Goal: Contribute content

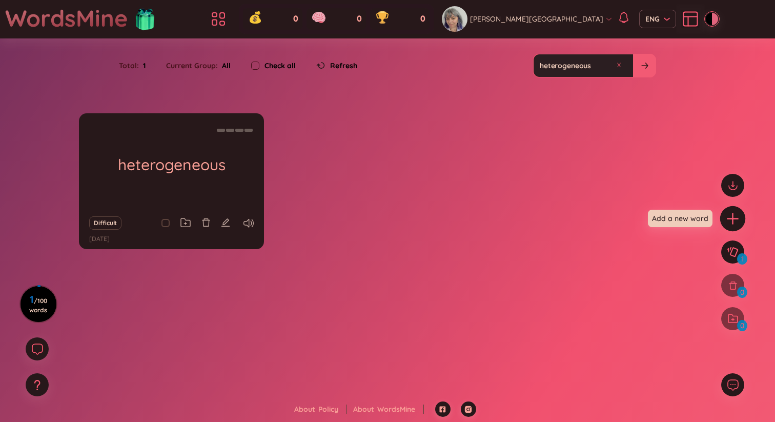
click at [733, 222] on icon "plus" at bounding box center [732, 219] width 14 height 14
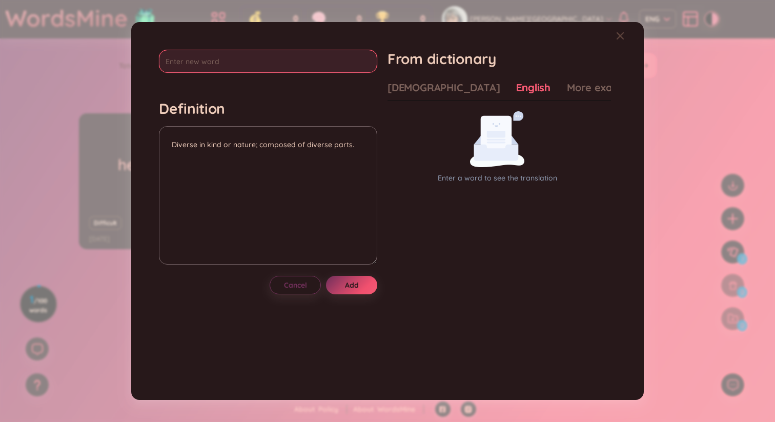
click at [298, 60] on input "text" at bounding box center [268, 61] width 218 height 23
paste input "intrapersonal"
type input "intrapersonal"
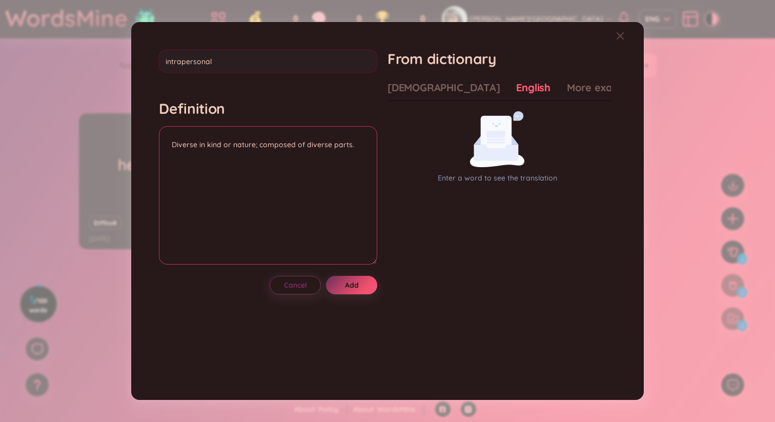
click at [215, 162] on textarea "Diverse in kind or nature; composed of diverse parts." at bounding box center [268, 195] width 218 height 138
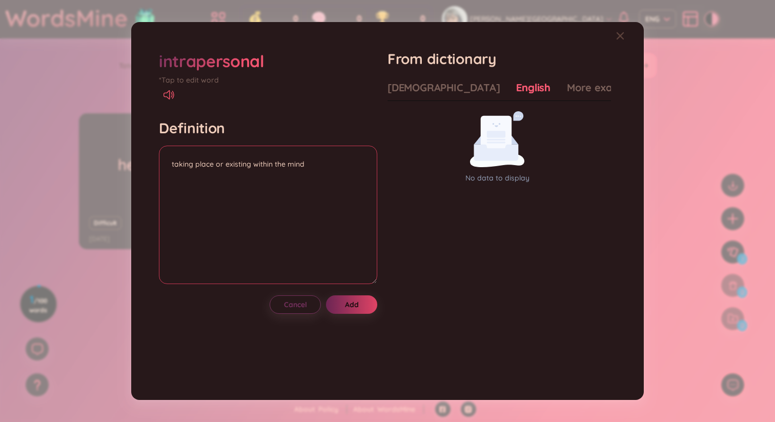
type textarea "taking place or existing within the mind"
click at [359, 301] on span "Add" at bounding box center [352, 304] width 14 height 10
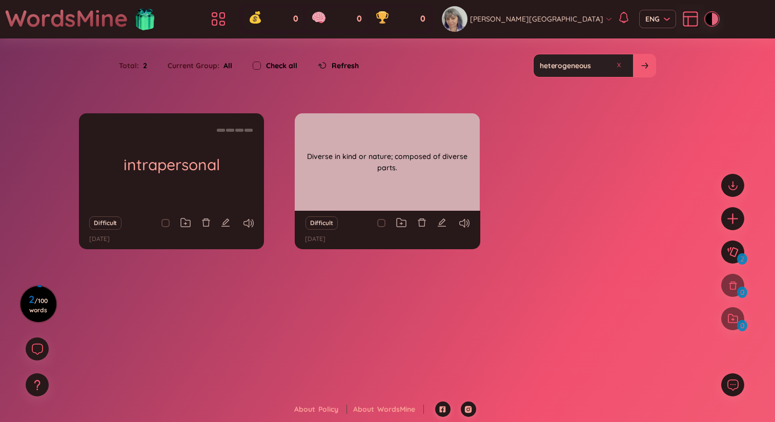
click at [380, 182] on div "heterogeneous" at bounding box center [387, 161] width 185 height 97
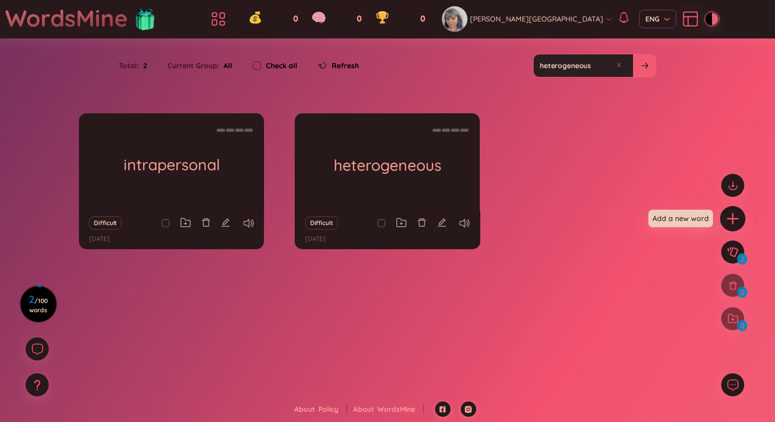
click at [734, 215] on icon "plus" at bounding box center [732, 219] width 14 height 14
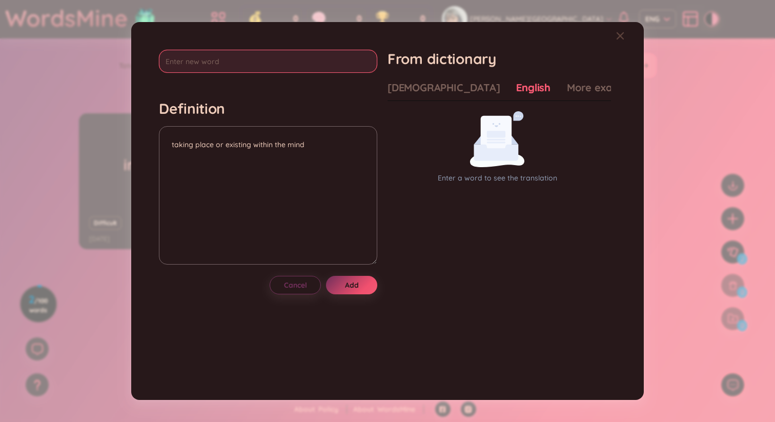
click at [206, 66] on input "text" at bounding box center [268, 61] width 218 height 23
type input "Culture"
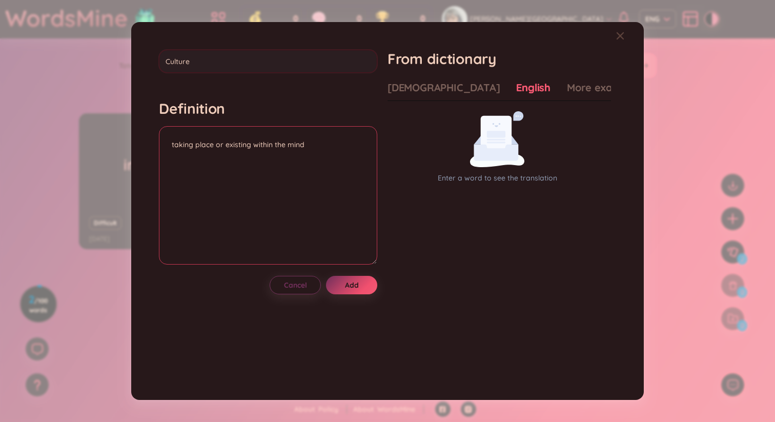
click at [175, 148] on div "Definition taking place or existing within the mind" at bounding box center [268, 183] width 218 height 168
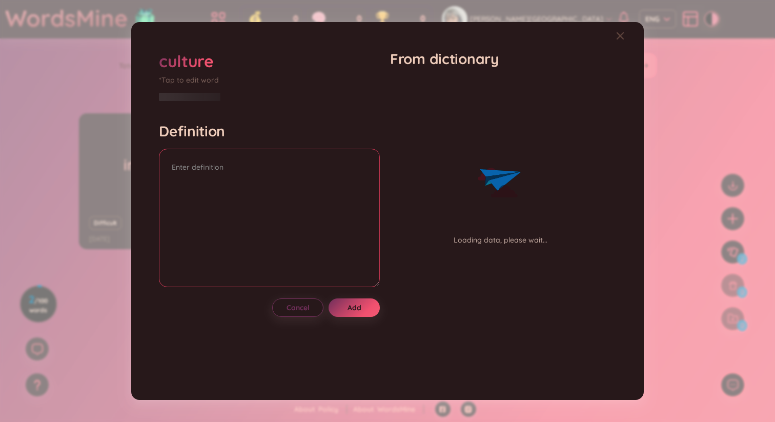
paste textarea "“Culture consists of patterns, explicit and implicit, of and for behaviour acqu…"
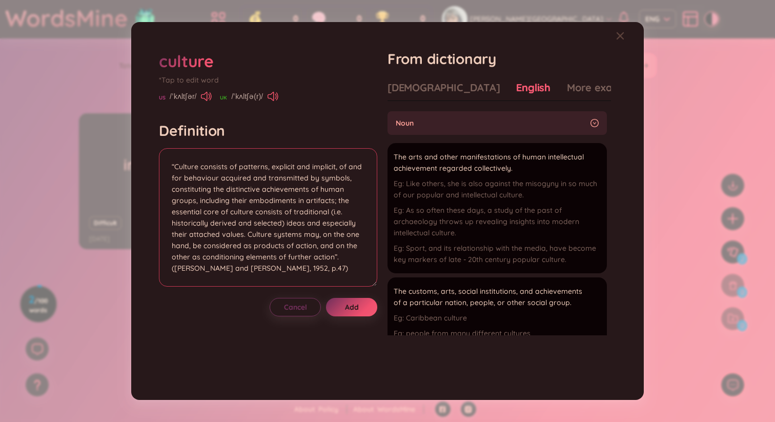
paste textarea "Culture is learned, and involves perception, values, doings and feelings. Cultu…"
type textarea "Culture is learned, and involves perception, values, doings and feelings. Cultu…"
click at [359, 309] on span "Add" at bounding box center [352, 307] width 14 height 10
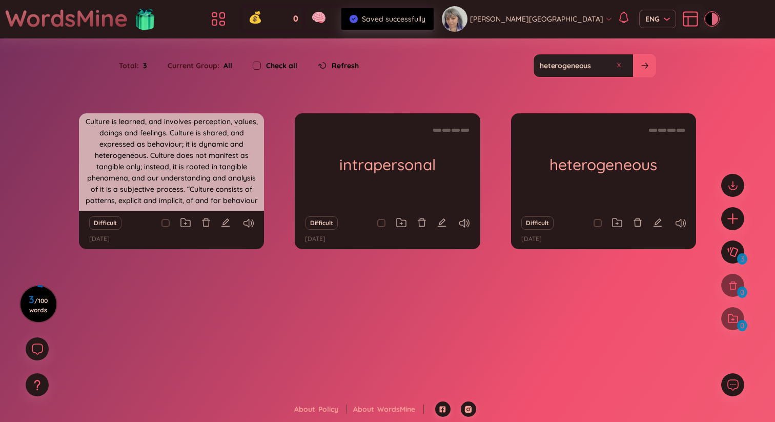
click at [181, 187] on div "Culture is learned, and involves perception, values, doings and feelings. Cultu…" at bounding box center [171, 162] width 175 height 92
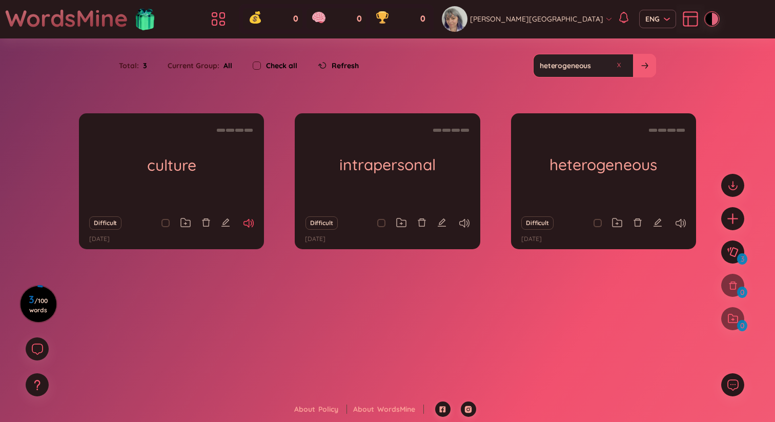
click at [246, 223] on icon at bounding box center [248, 223] width 10 height 9
click at [466, 226] on icon at bounding box center [464, 223] width 10 height 9
click at [678, 225] on icon at bounding box center [680, 223] width 10 height 9
click at [226, 226] on icon "edit" at bounding box center [225, 222] width 8 height 8
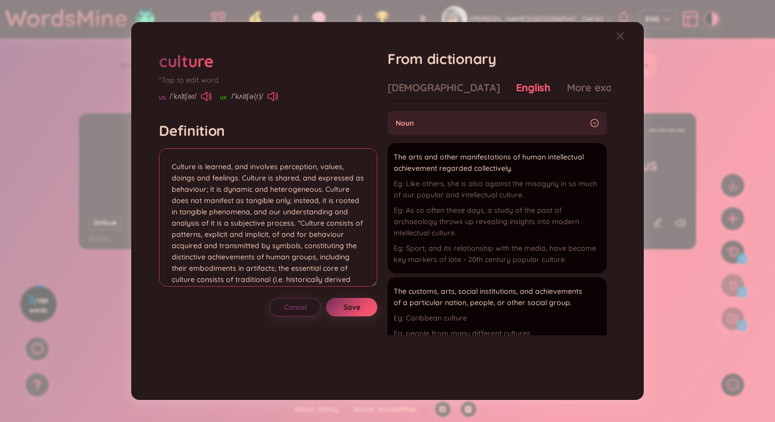
click at [229, 202] on textarea "Culture is learned, and involves perception, values, doings and feelings. Cultu…" at bounding box center [268, 217] width 218 height 138
click at [301, 57] on div "culture" at bounding box center [268, 61] width 218 height 23
